Goal: Information Seeking & Learning: Compare options

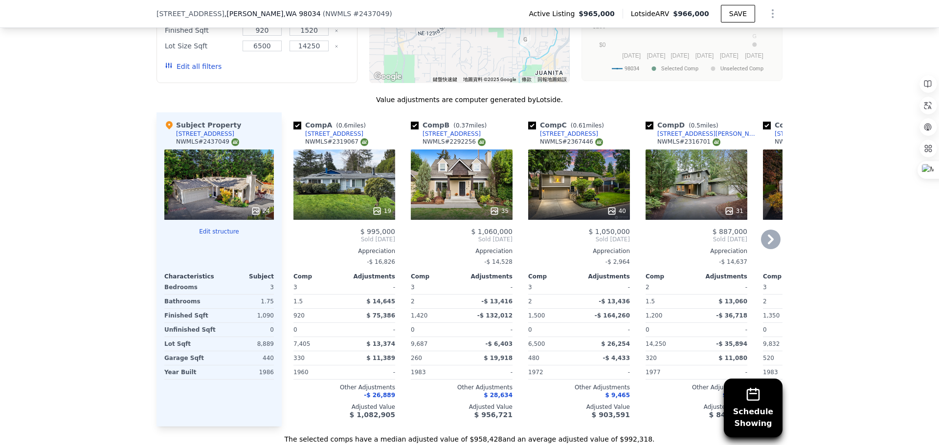
scroll to position [1173, 0]
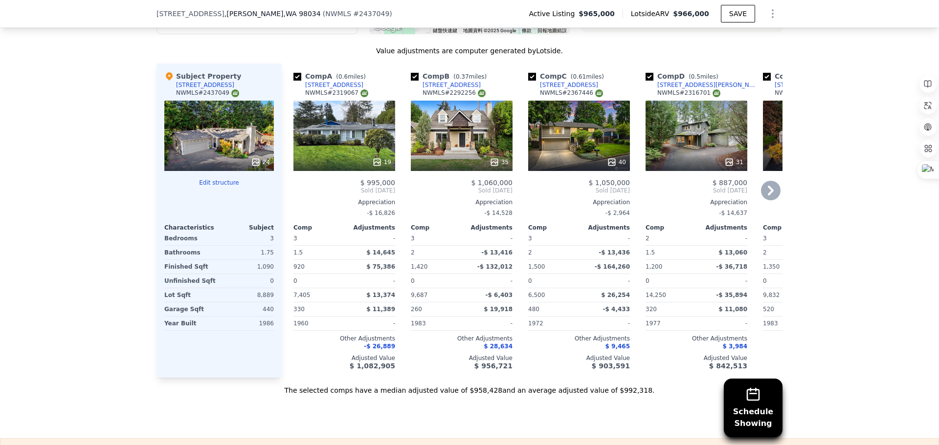
click at [342, 153] on div "19" at bounding box center [344, 136] width 102 height 70
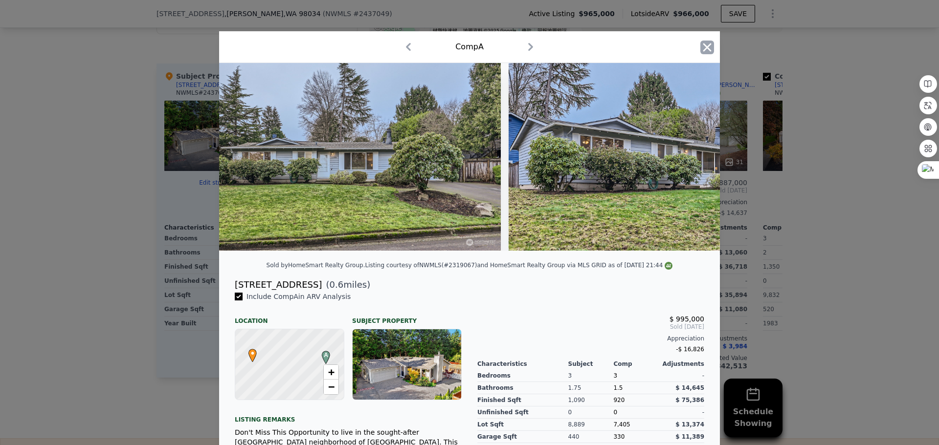
click at [702, 52] on icon "button" at bounding box center [707, 48] width 14 height 14
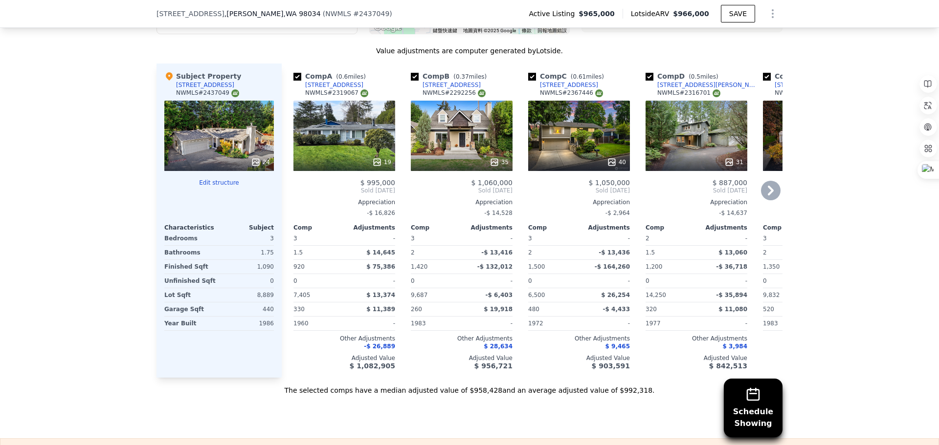
click at [352, 138] on div "19" at bounding box center [344, 136] width 102 height 70
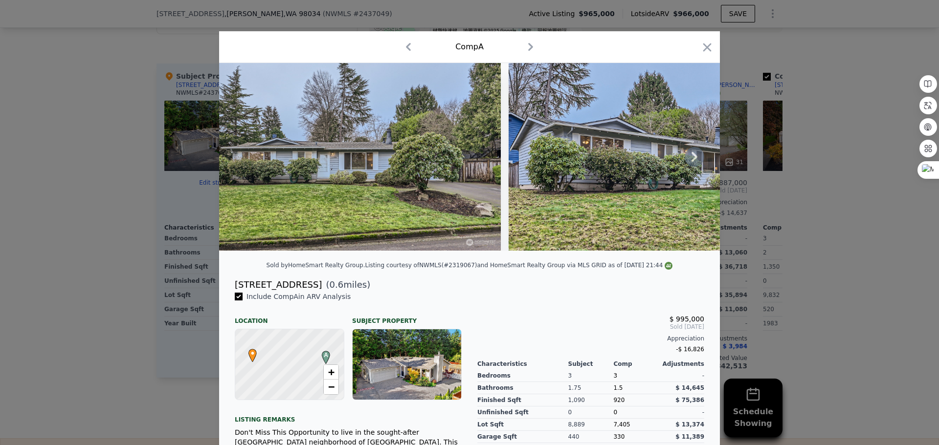
click at [692, 156] on icon at bounding box center [694, 157] width 20 height 20
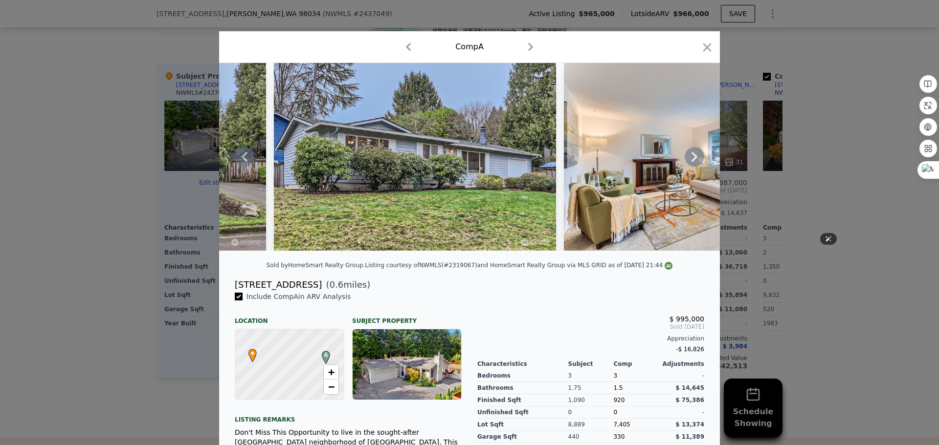
click at [692, 156] on div at bounding box center [469, 157] width 501 height 188
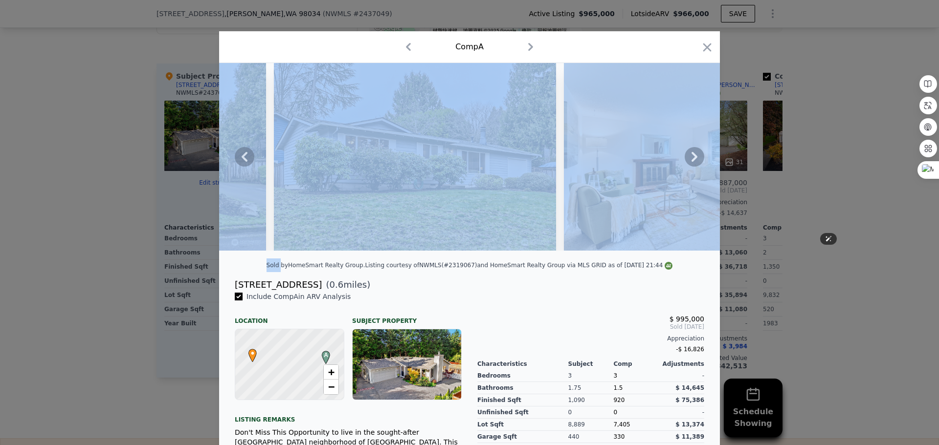
click at [692, 156] on icon at bounding box center [694, 157] width 20 height 20
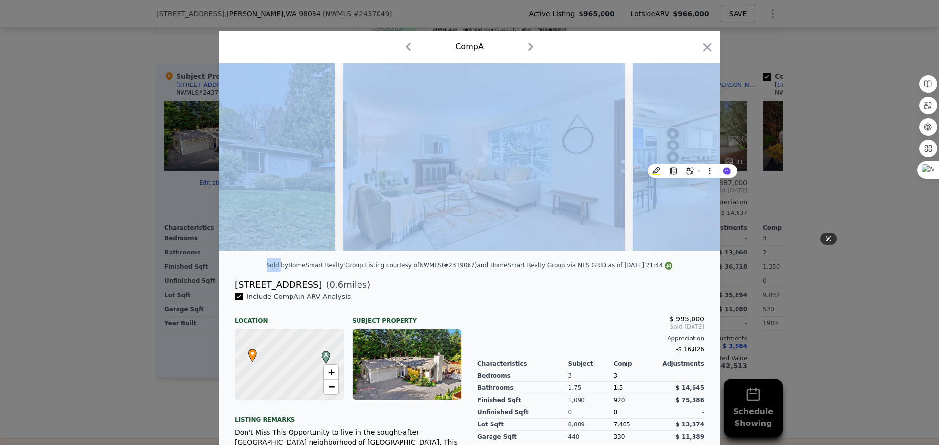
scroll to position [0, 469]
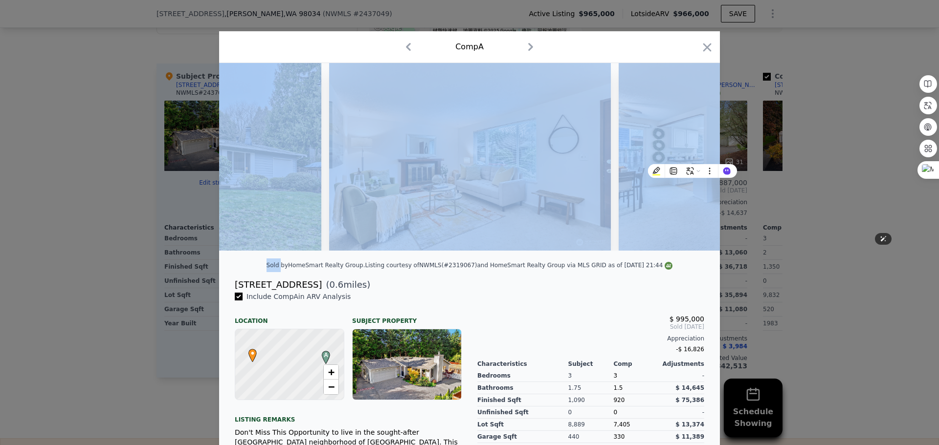
click at [692, 156] on img at bounding box center [759, 157] width 282 height 188
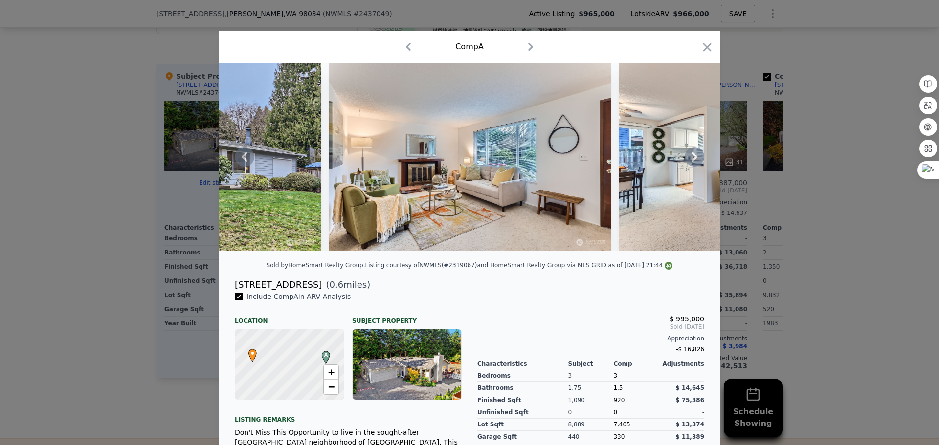
click at [612, 287] on div "[STREET_ADDRESS] ( 0.6 miles)" at bounding box center [469, 285] width 485 height 14
click at [689, 162] on icon at bounding box center [694, 157] width 20 height 20
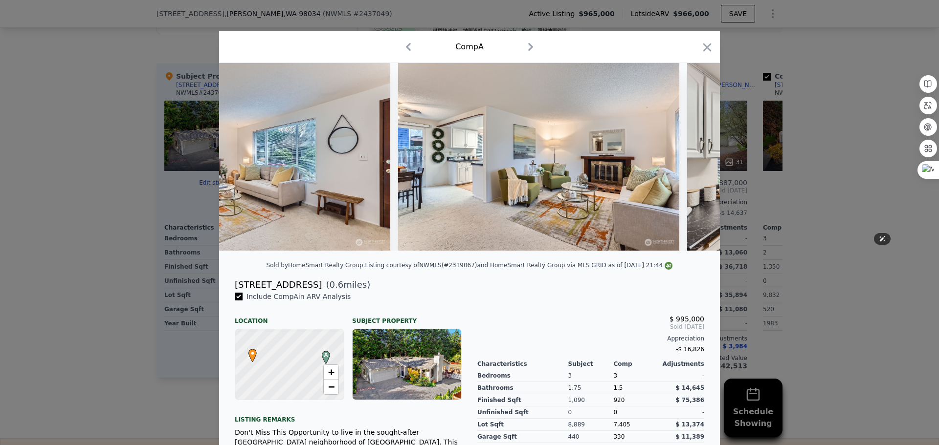
scroll to position [0, 704]
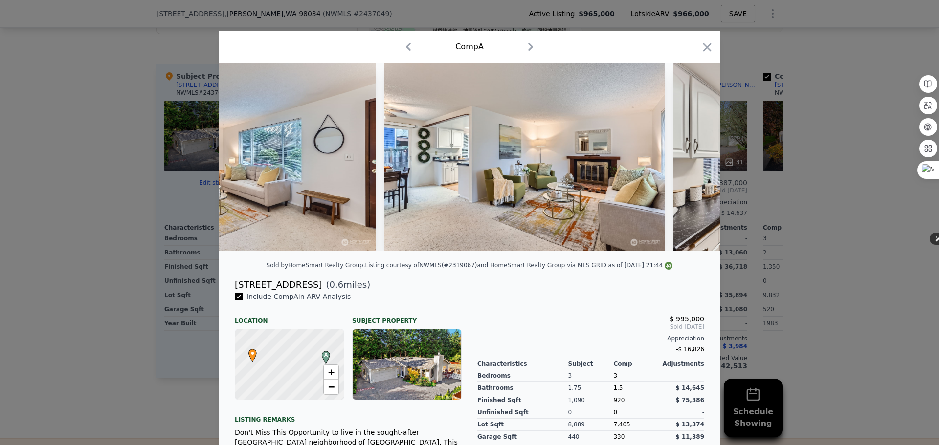
click at [689, 162] on div at bounding box center [469, 157] width 501 height 188
click at [692, 159] on icon at bounding box center [694, 157] width 20 height 20
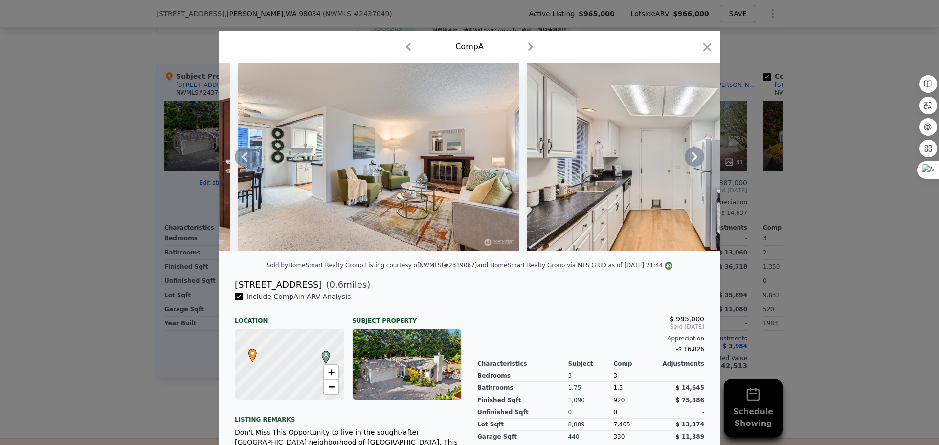
scroll to position [0, 939]
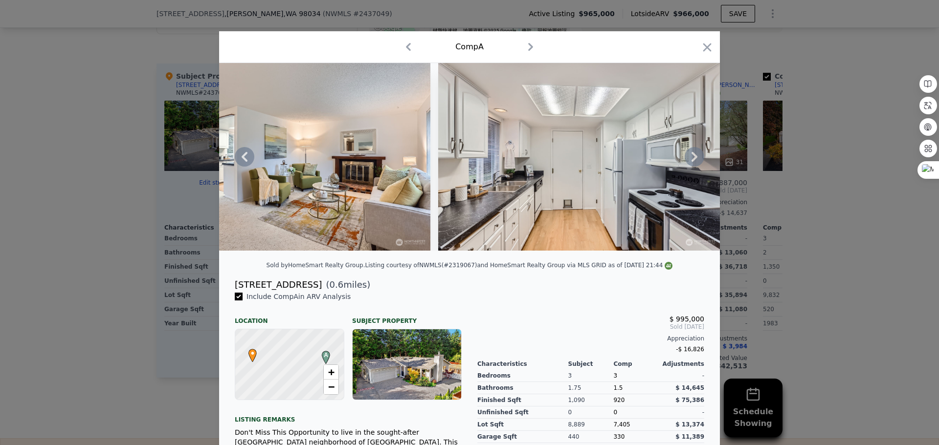
click at [688, 155] on icon at bounding box center [694, 157] width 20 height 20
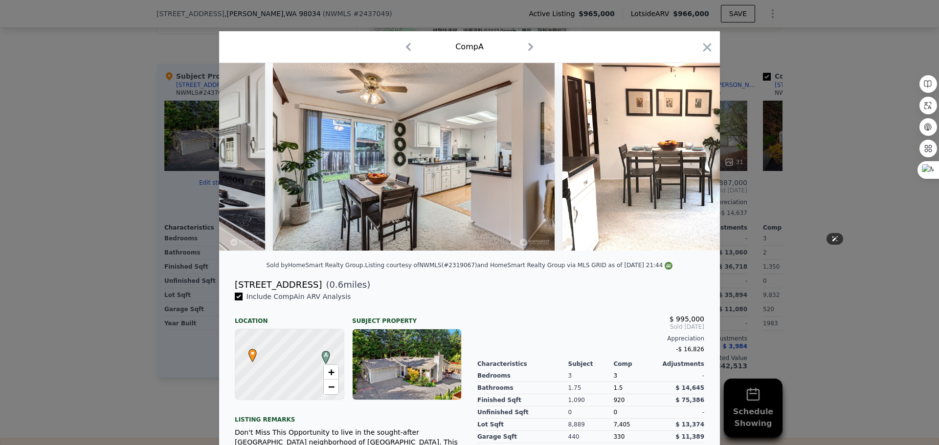
scroll to position [0, 1408]
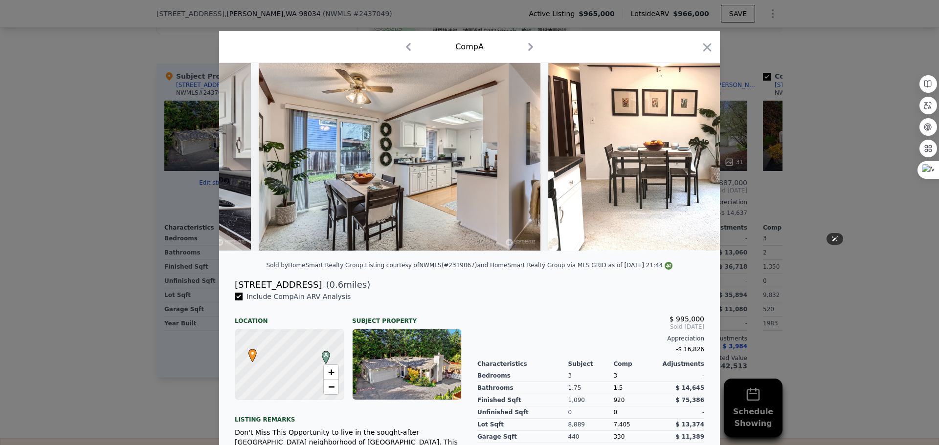
click at [688, 157] on div at bounding box center [469, 157] width 501 height 188
click at [706, 49] on icon "button" at bounding box center [707, 48] width 14 height 14
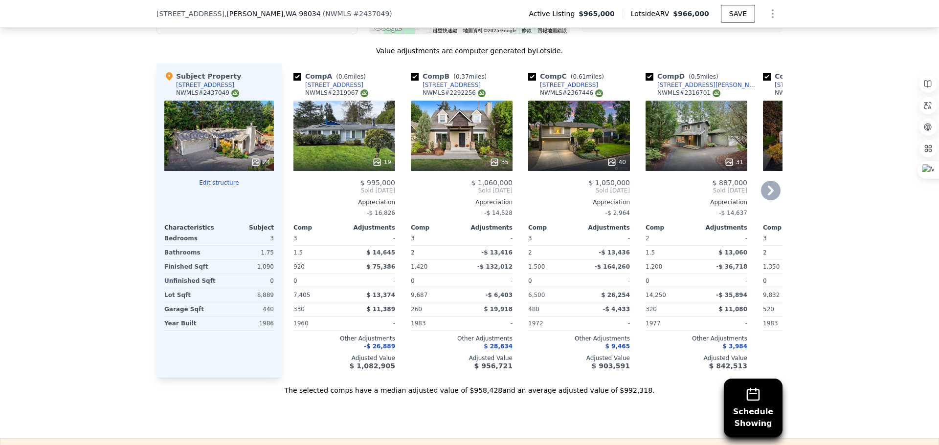
click at [767, 196] on icon at bounding box center [770, 191] width 6 height 10
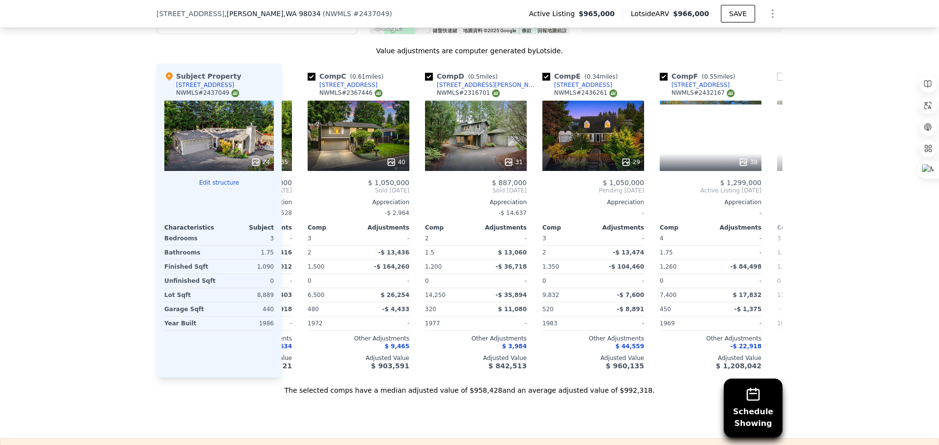
scroll to position [0, 235]
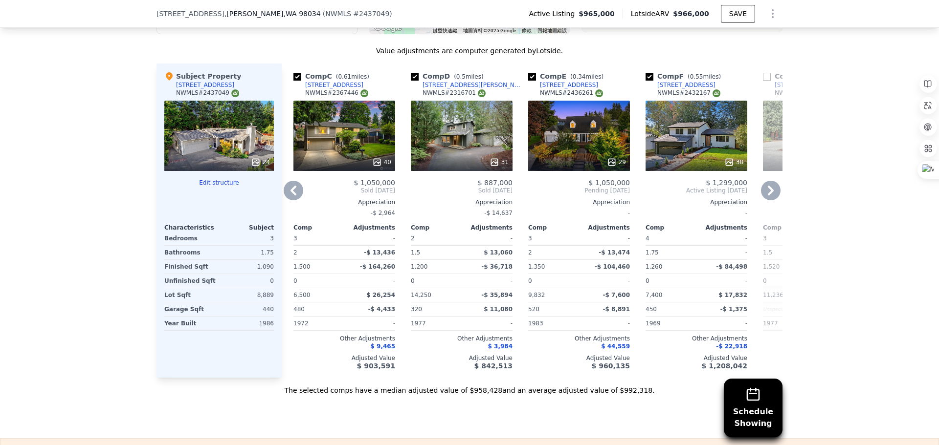
click at [767, 196] on icon at bounding box center [770, 191] width 6 height 10
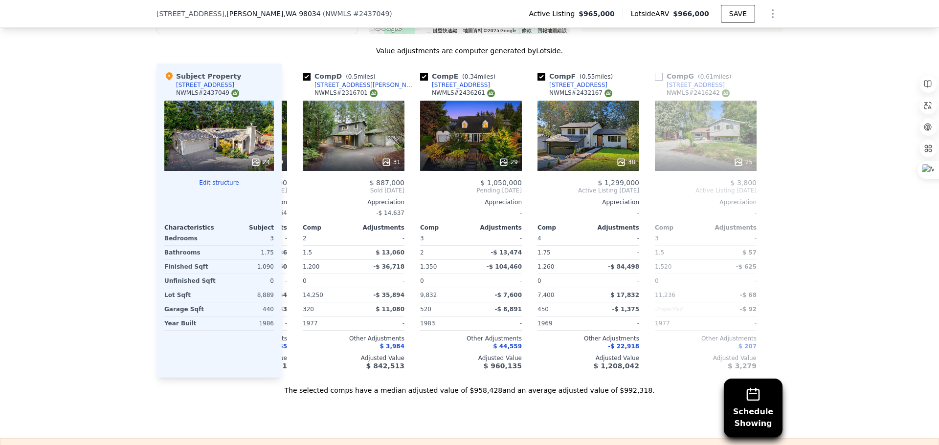
scroll to position [0, 344]
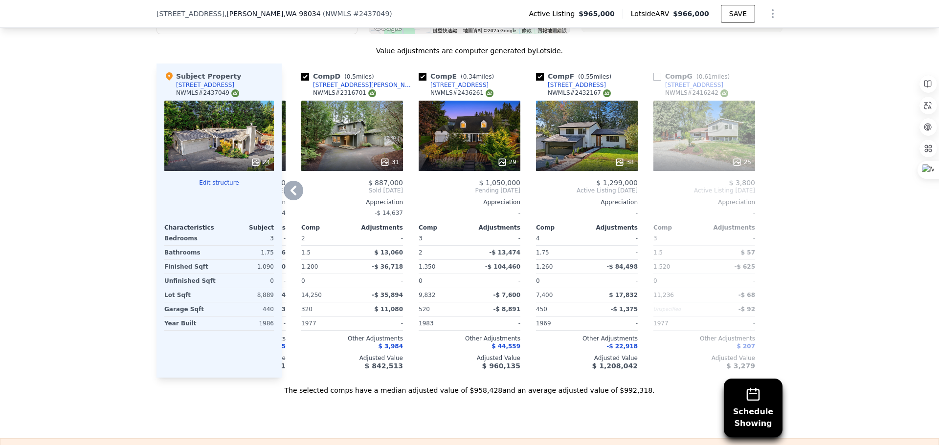
click at [295, 198] on icon at bounding box center [294, 191] width 20 height 20
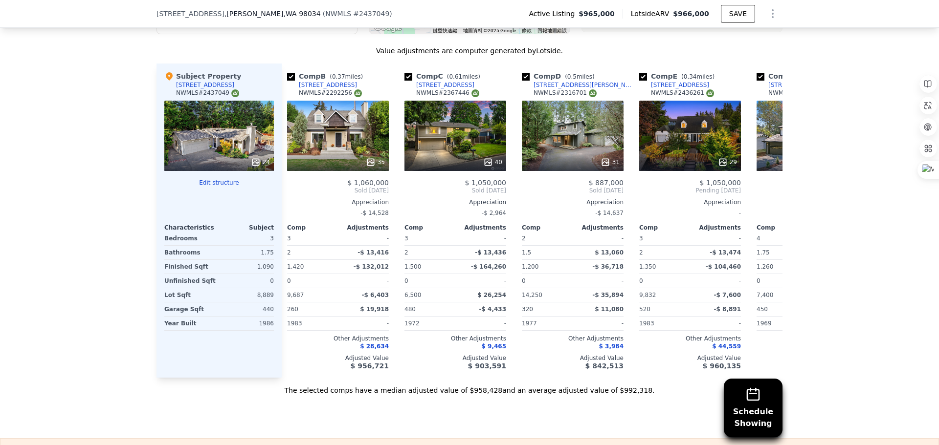
scroll to position [0, 109]
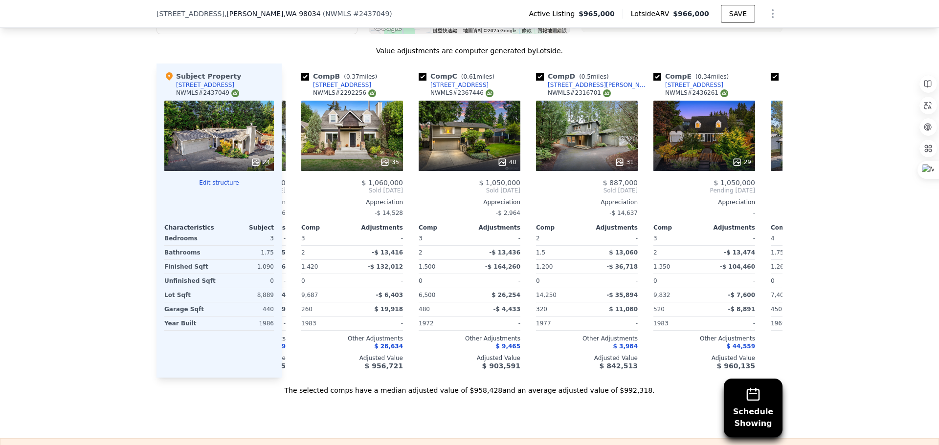
click at [297, 198] on div "Comp B ( 0.37 miles) [STREET_ADDRESS] # 2292256 35 $ 1,060,000 Sold [DATE] Appr…" at bounding box center [351, 221] width 109 height 314
click at [294, 198] on icon at bounding box center [294, 191] width 20 height 20
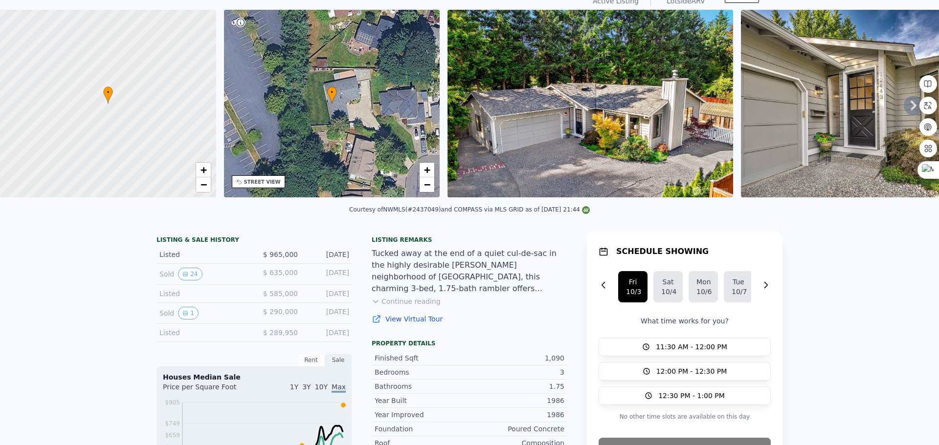
scroll to position [3, 0]
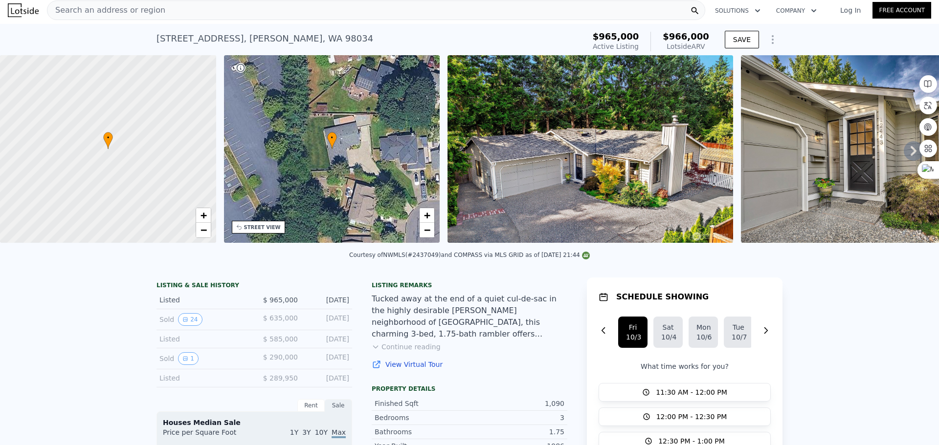
click at [323, 183] on div "• + −" at bounding box center [332, 149] width 216 height 188
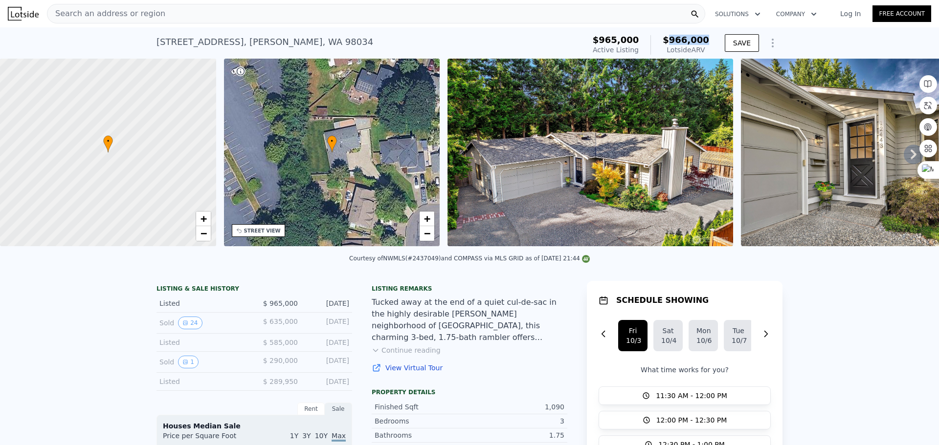
drag, startPoint x: 670, startPoint y: 40, endPoint x: 719, endPoint y: 37, distance: 48.9
click at [719, 37] on div "$965,000 Active Listing $966,000 Lotside ARV SAVE" at bounding box center [686, 44] width 194 height 27
click at [554, 47] on div "[STREET_ADDRESS] Active at $965k (~ARV $966k )" at bounding box center [368, 44] width 424 height 27
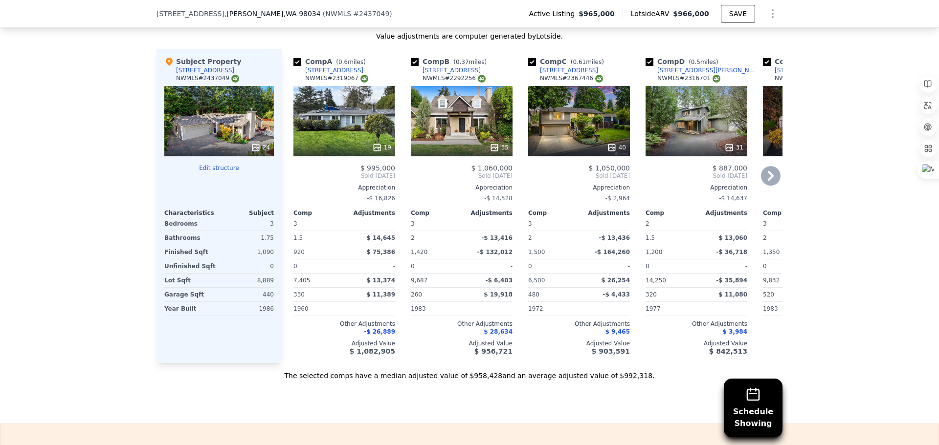
scroll to position [1219, 0]
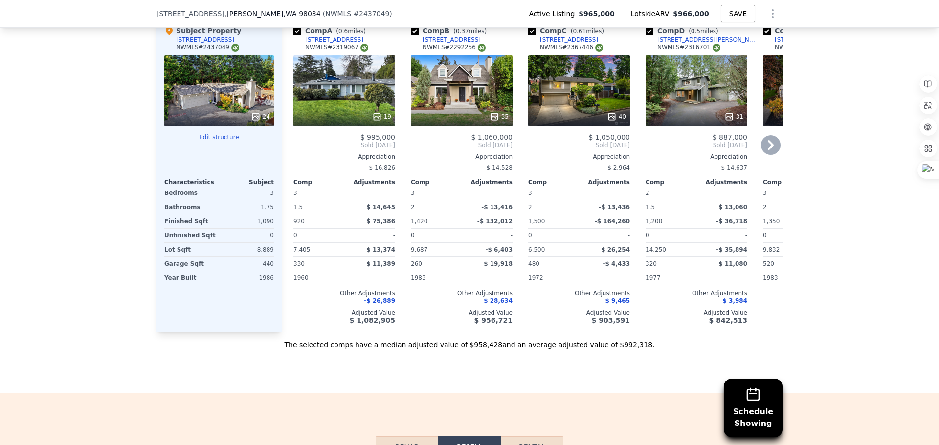
click at [699, 105] on div "31" at bounding box center [696, 90] width 102 height 70
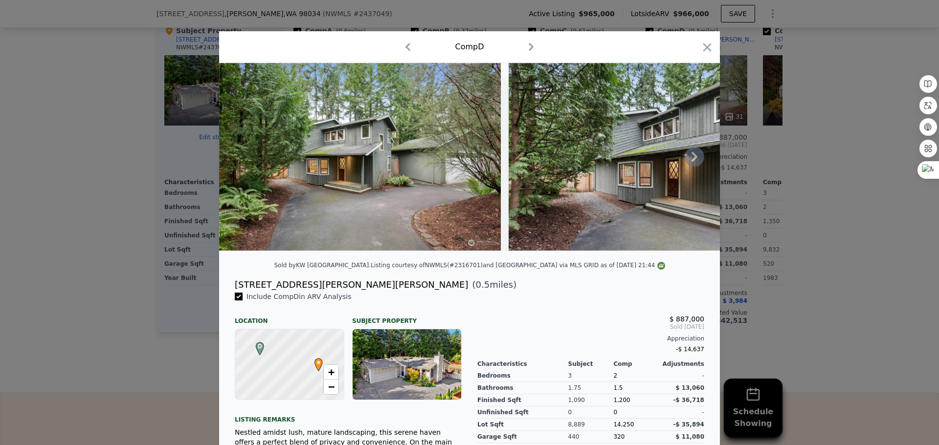
click at [692, 159] on icon at bounding box center [694, 157] width 6 height 10
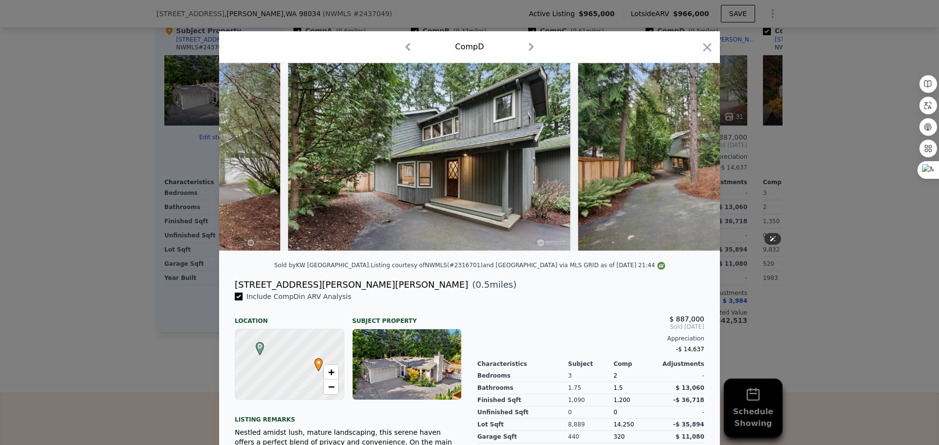
scroll to position [0, 235]
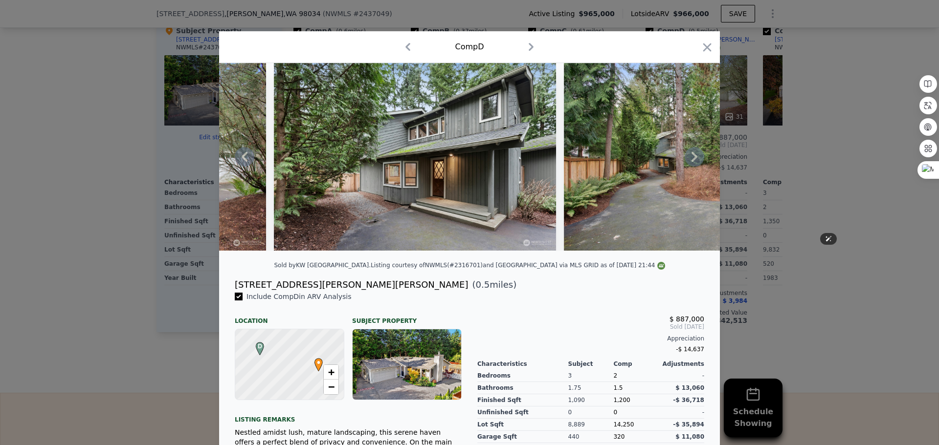
click at [692, 159] on div at bounding box center [469, 157] width 501 height 188
click at [528, 44] on icon "button" at bounding box center [530, 47] width 5 height 8
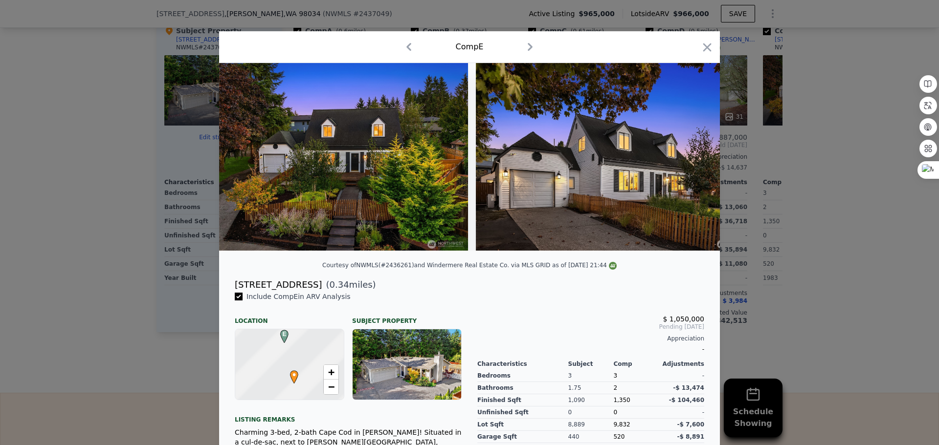
click at [528, 44] on icon "button" at bounding box center [530, 47] width 5 height 8
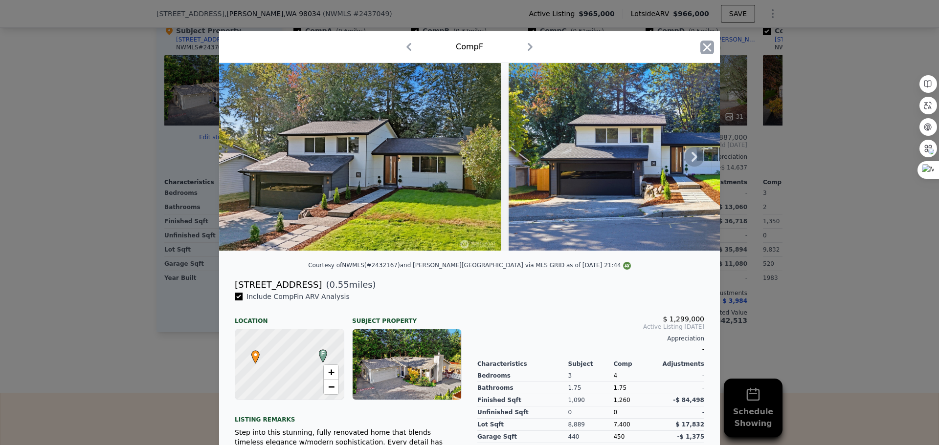
click at [704, 46] on icon "button" at bounding box center [707, 47] width 8 height 8
